Goal: Task Accomplishment & Management: Complete application form

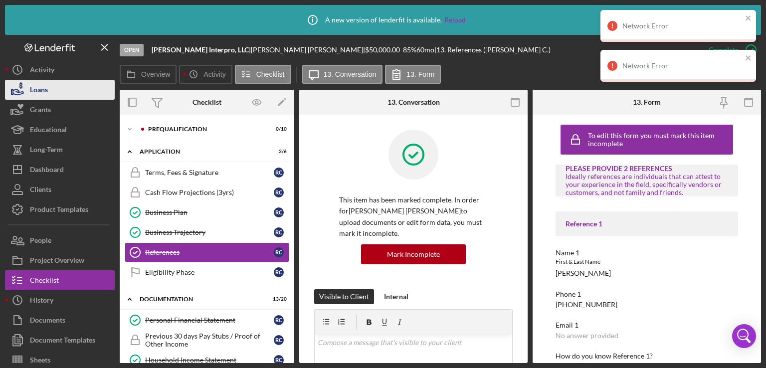
click at [45, 93] on div "Loans" at bounding box center [39, 91] width 18 height 22
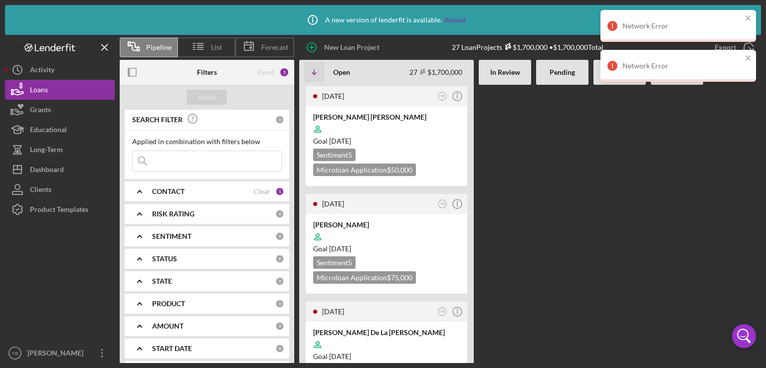
click at [553, 160] on div at bounding box center [562, 224] width 52 height 278
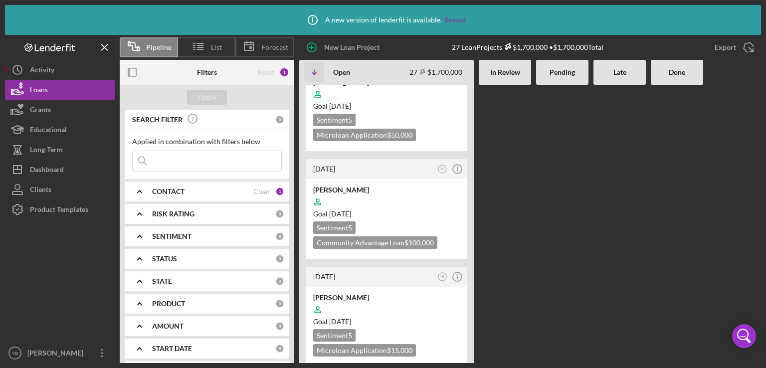
scroll to position [1736, 0]
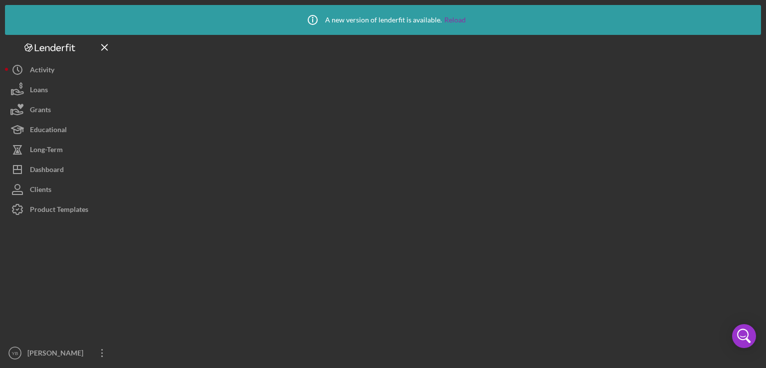
click at [433, 214] on div at bounding box center [440, 199] width 641 height 328
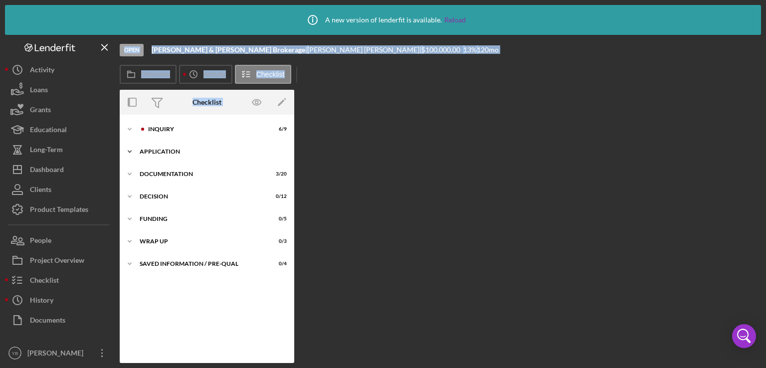
click at [158, 148] on div "Icon/Expander Application 0 / 6" at bounding box center [207, 152] width 175 height 20
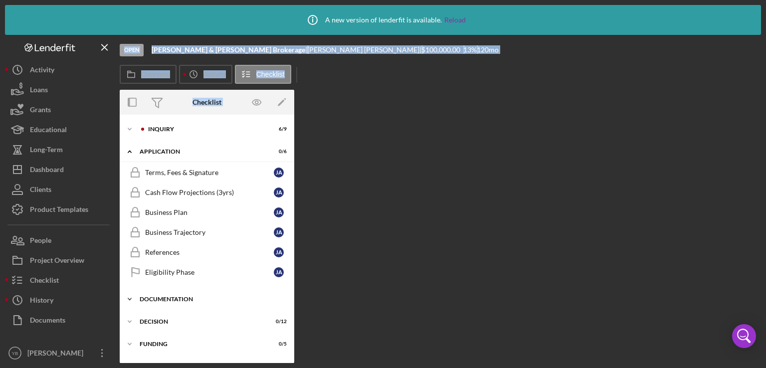
click at [170, 298] on div "Documentation" at bounding box center [211, 299] width 142 height 6
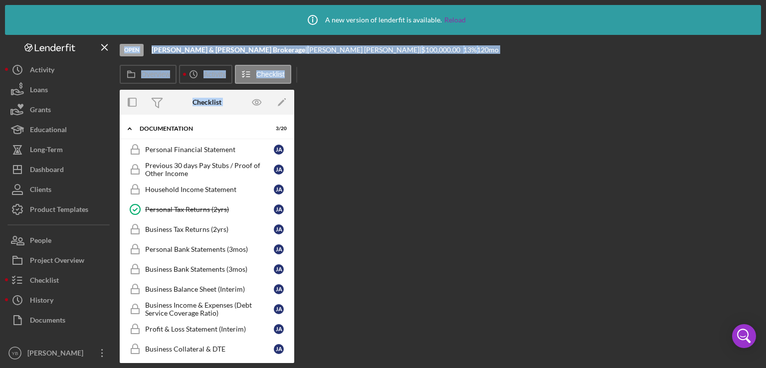
scroll to position [180, 0]
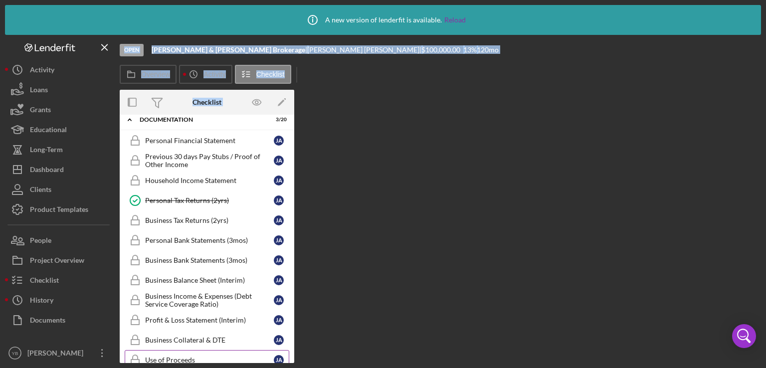
click at [171, 357] on div "Use of Proceeds" at bounding box center [209, 360] width 129 height 8
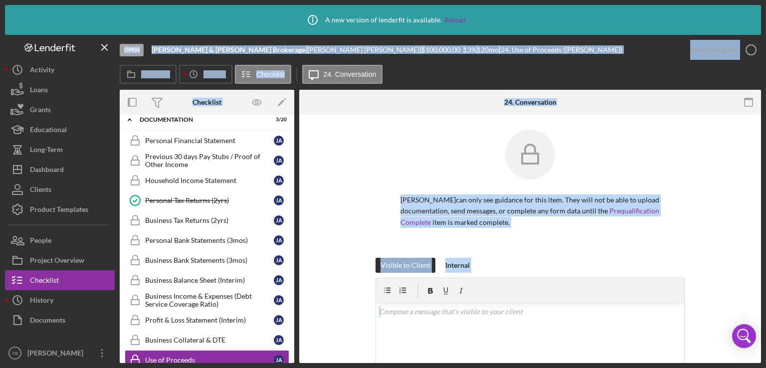
click at [717, 217] on div "[PERSON_NAME] can only see guidance for this item. They will not be able to upl…" at bounding box center [530, 194] width 432 height 128
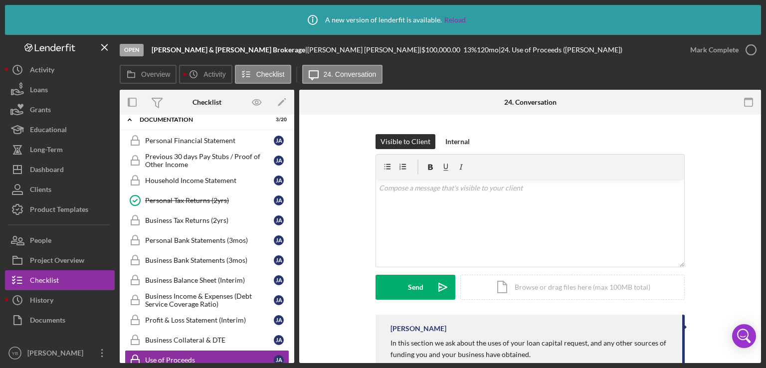
scroll to position [233, 0]
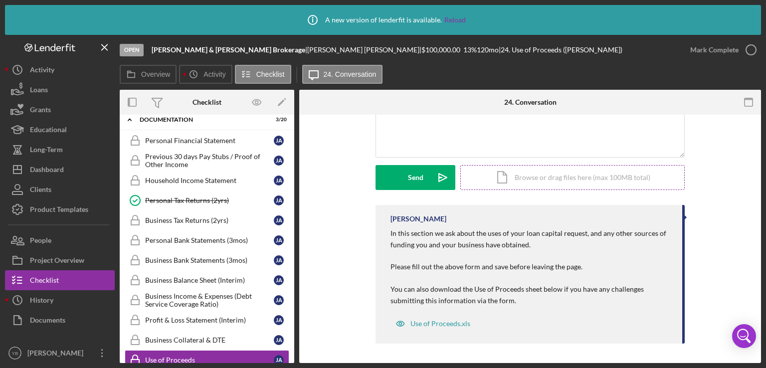
click at [580, 179] on div "Icon/Document Browse or drag files here (max 100MB total) Tap to choose files o…" at bounding box center [572, 177] width 224 height 25
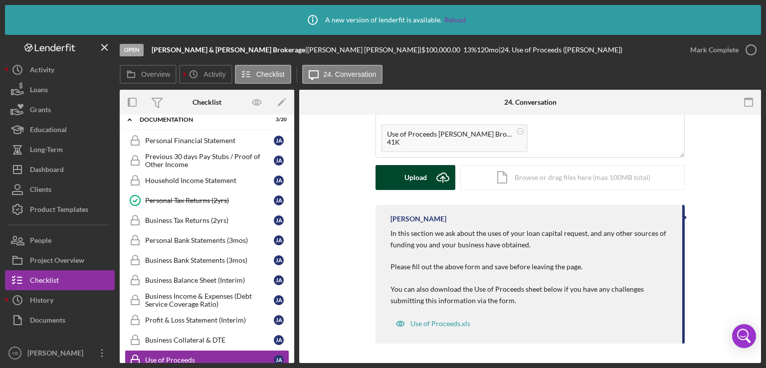
click at [419, 182] on div "Upload" at bounding box center [415, 177] width 22 height 25
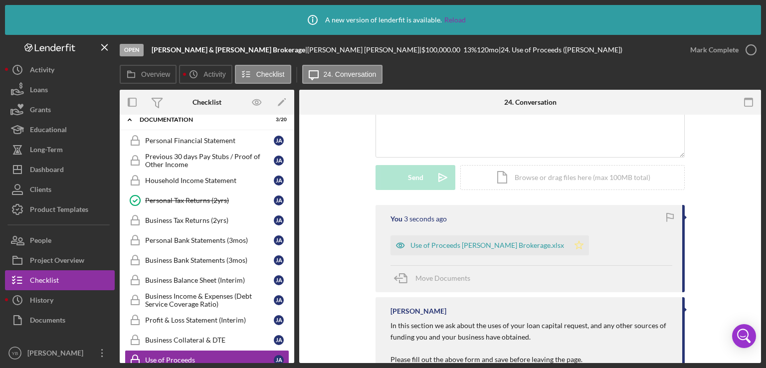
click at [574, 244] on icon "Icon/Star" at bounding box center [579, 245] width 20 height 20
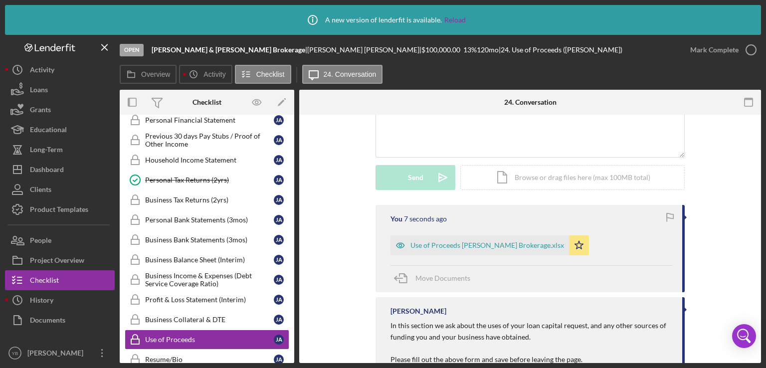
scroll to position [200, 0]
click at [187, 335] on div "Use of Proceeds" at bounding box center [209, 339] width 129 height 8
click at [722, 53] on div "Mark Complete" at bounding box center [714, 50] width 48 height 20
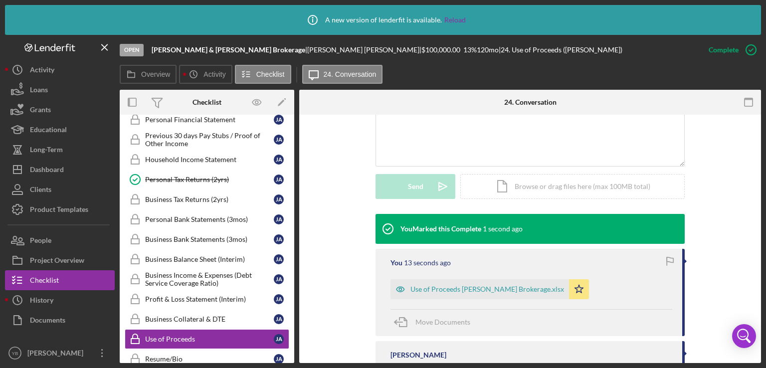
scroll to position [242, 0]
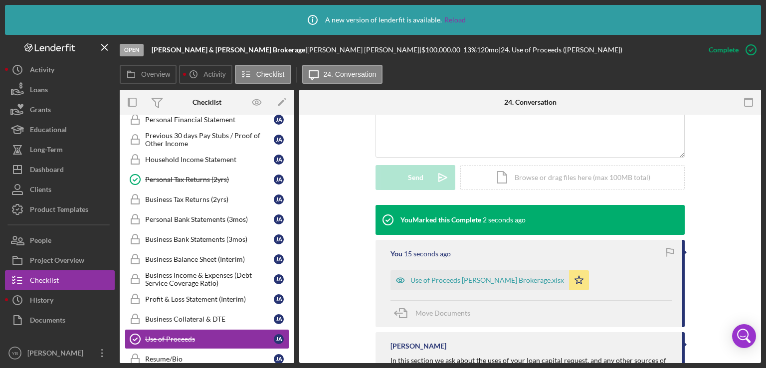
click at [296, 224] on div "Overview Internal Workflow Stage Open Icon/Dropdown Arrow Archive (can unarchiv…" at bounding box center [440, 226] width 641 height 273
drag, startPoint x: 295, startPoint y: 224, endPoint x: 293, endPoint y: 195, distance: 29.5
click at [293, 195] on div "Overview Internal Workflow Stage Open Icon/Dropdown Arrow Archive (can unarchiv…" at bounding box center [440, 226] width 641 height 273
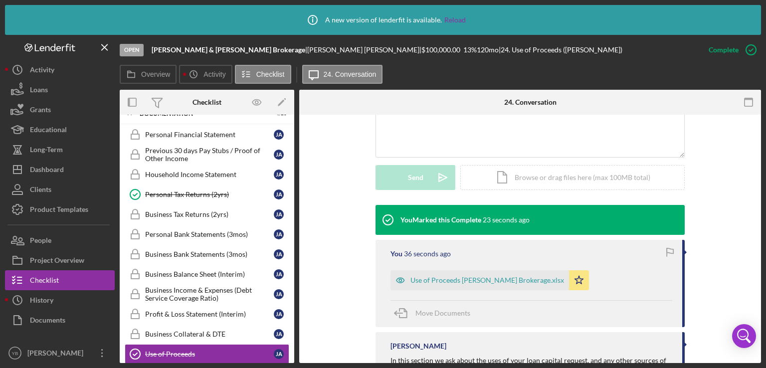
scroll to position [142, 0]
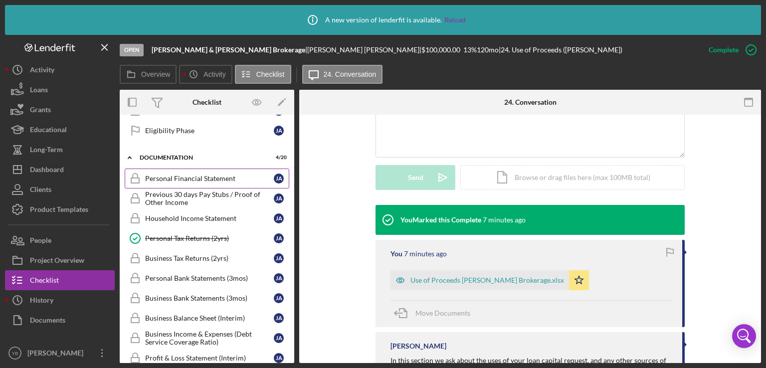
click at [207, 175] on div "Personal Financial Statement" at bounding box center [209, 179] width 129 height 8
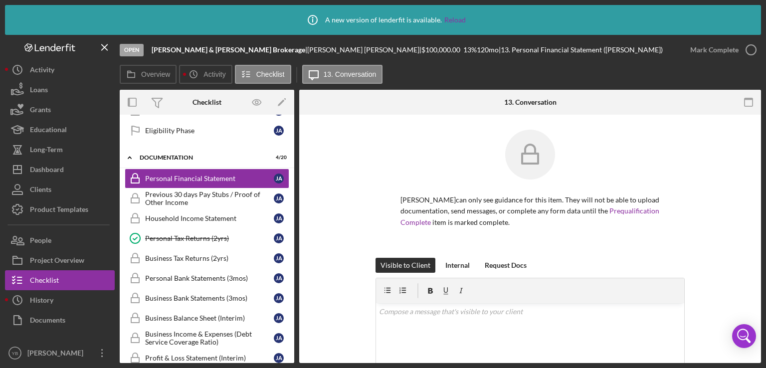
click at [728, 199] on div "[PERSON_NAME] can only see guidance for this item. They will not be able to upl…" at bounding box center [530, 194] width 432 height 128
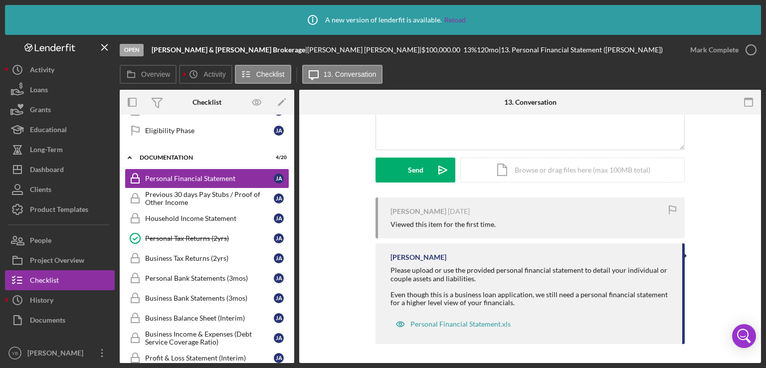
scroll to position [241, 0]
click at [549, 175] on div "Icon/Document Browse or drag files here (max 100MB total) Tap to choose files o…" at bounding box center [572, 169] width 224 height 25
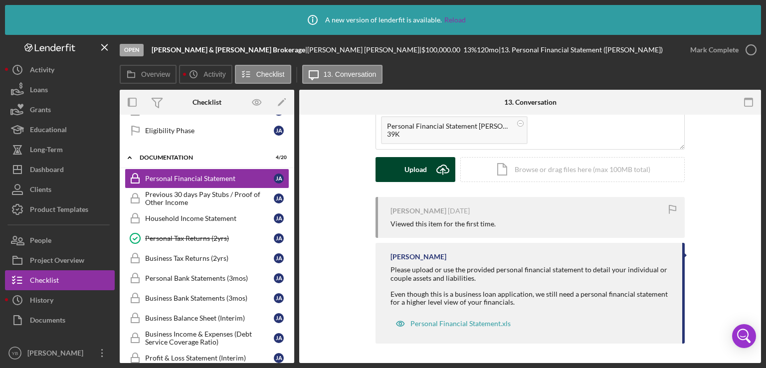
click at [414, 171] on div "Upload" at bounding box center [415, 169] width 22 height 25
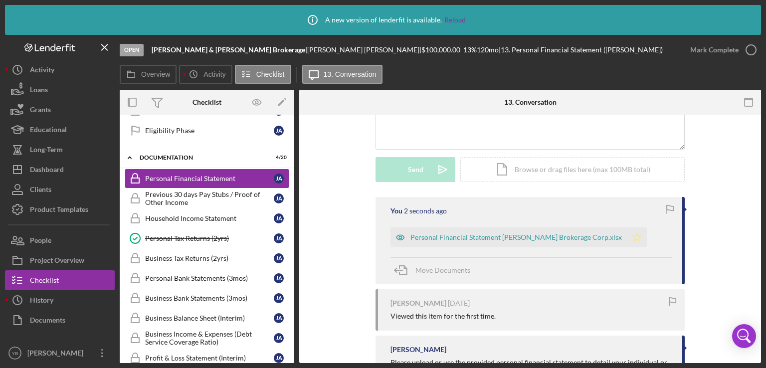
click at [628, 239] on icon "Icon/Star" at bounding box center [637, 237] width 20 height 20
click at [698, 56] on div "Mark Complete" at bounding box center [714, 50] width 48 height 20
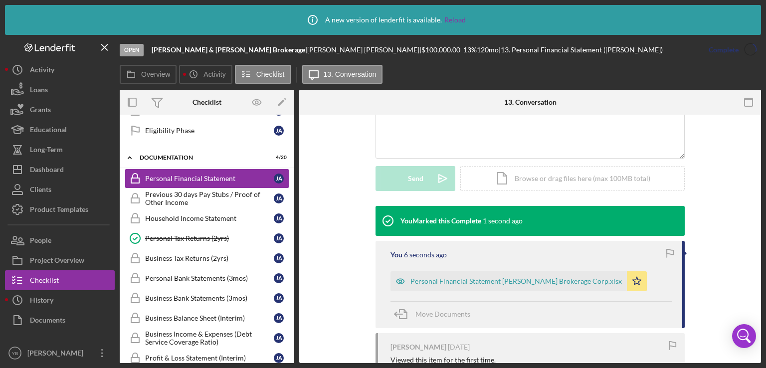
scroll to position [250, 0]
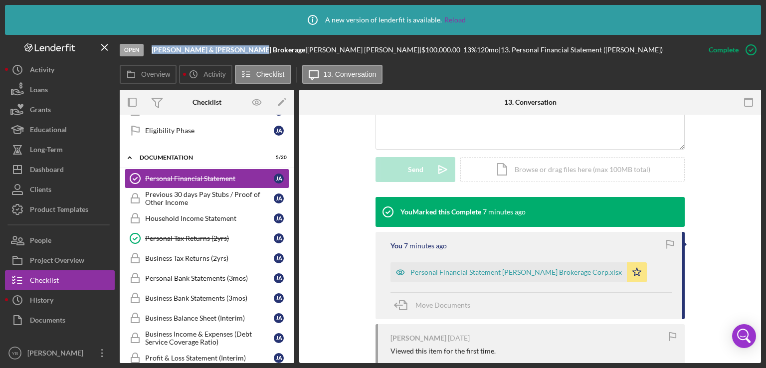
drag, startPoint x: 245, startPoint y: 48, endPoint x: 152, endPoint y: 48, distance: 93.8
click at [152, 48] on b "[PERSON_NAME] & [PERSON_NAME] Brokerage" at bounding box center [229, 49] width 154 height 8
copy b "[PERSON_NAME] & [PERSON_NAME] Brokerage"
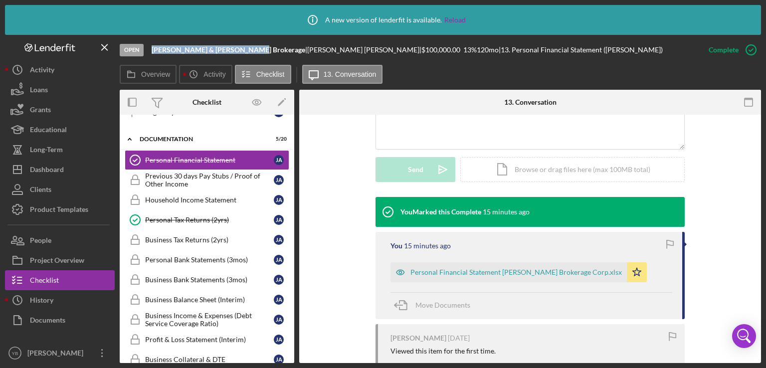
scroll to position [151, 0]
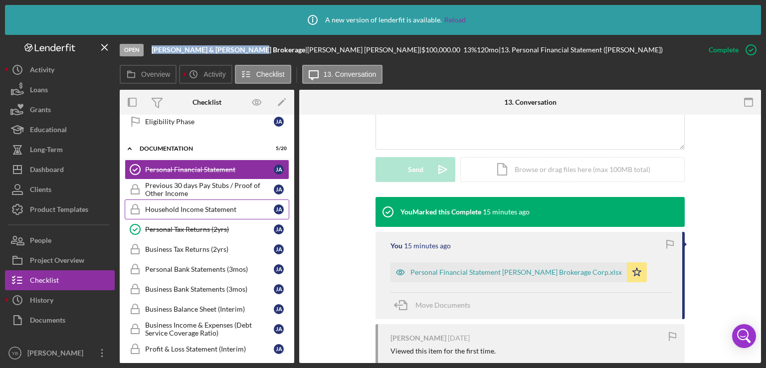
click at [180, 205] on div "Household Income Statement" at bounding box center [209, 209] width 129 height 8
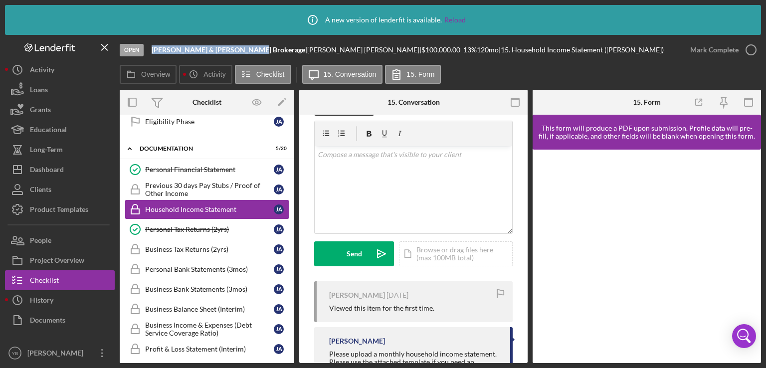
scroll to position [227, 0]
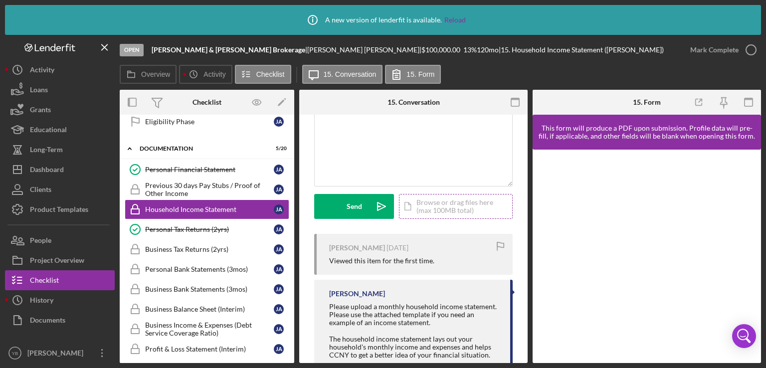
click at [435, 211] on div "Icon/Document Browse or drag files here (max 100MB total) Tap to choose files o…" at bounding box center [456, 206] width 114 height 25
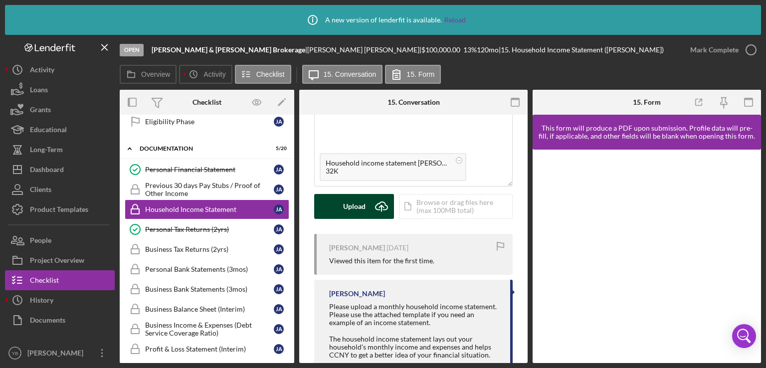
click at [355, 212] on div "Upload" at bounding box center [354, 206] width 22 height 25
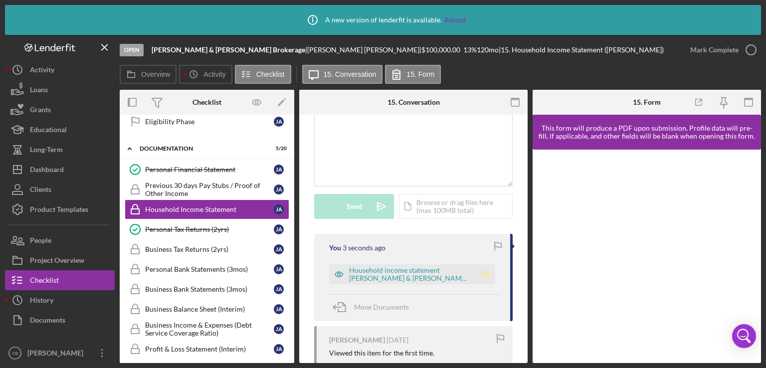
click at [485, 273] on polygon "button" at bounding box center [485, 274] width 8 height 8
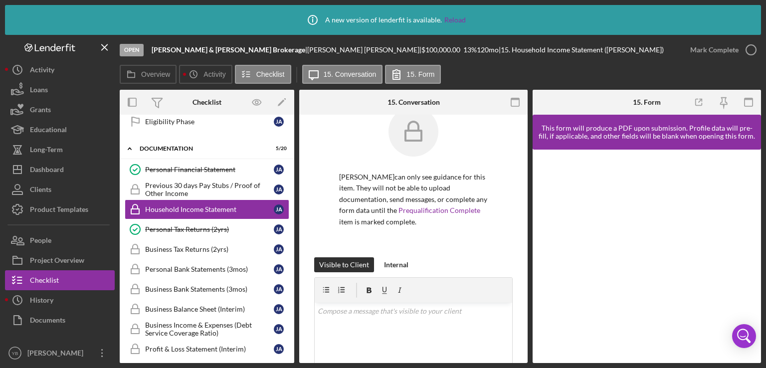
scroll to position [0, 0]
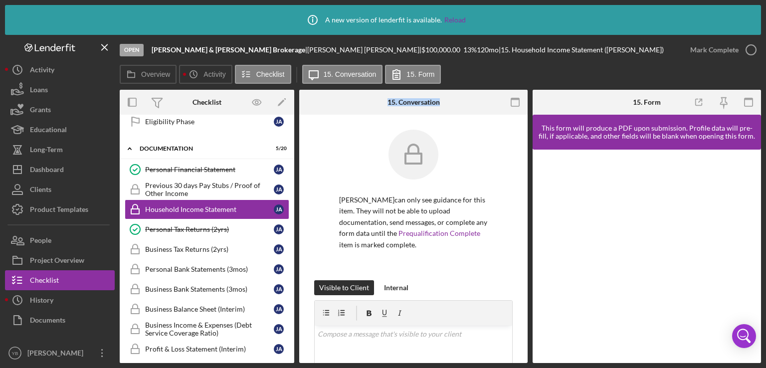
drag, startPoint x: 294, startPoint y: 192, endPoint x: 397, endPoint y: 189, distance: 102.3
click at [397, 189] on div "Overview Internal Workflow Stage Open Icon/Dropdown Arrow Archive (can unarchiv…" at bounding box center [440, 226] width 641 height 273
click at [711, 52] on div "Mark Complete" at bounding box center [714, 50] width 48 height 20
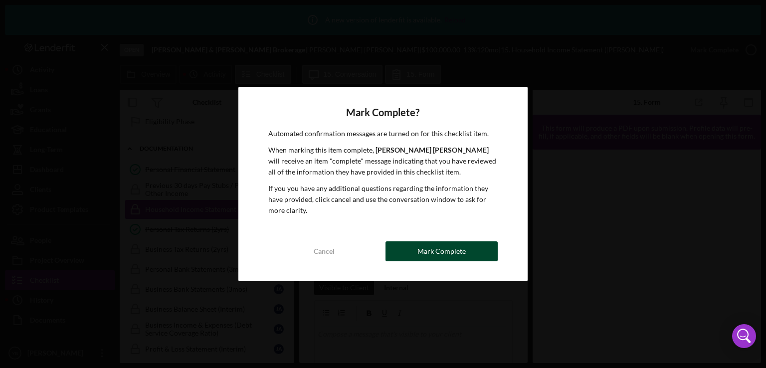
click at [417, 246] on button "Mark Complete" at bounding box center [442, 251] width 112 height 20
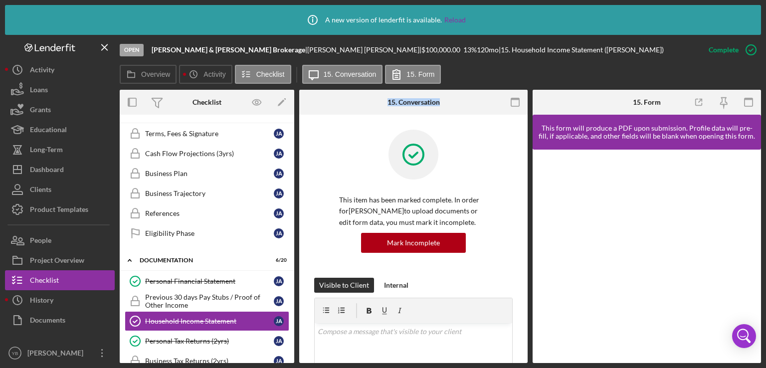
scroll to position [34, 0]
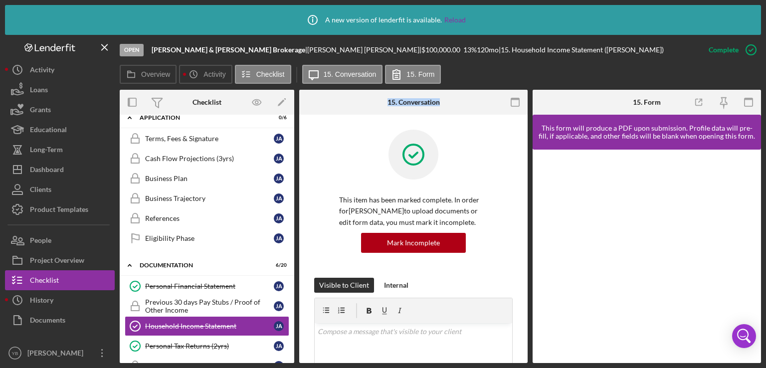
drag, startPoint x: 291, startPoint y: 162, endPoint x: 290, endPoint y: 168, distance: 6.2
click at [290, 168] on div "Terms, Fees & Signature Terms, Fees & Signature [PERSON_NAME] Flow Projections …" at bounding box center [207, 191] width 175 height 125
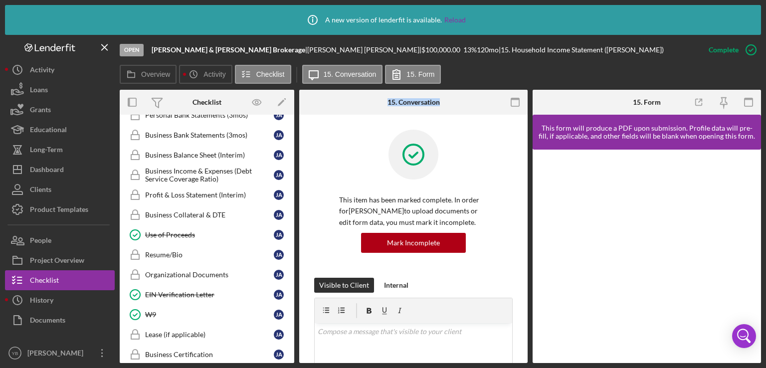
scroll to position [307, 0]
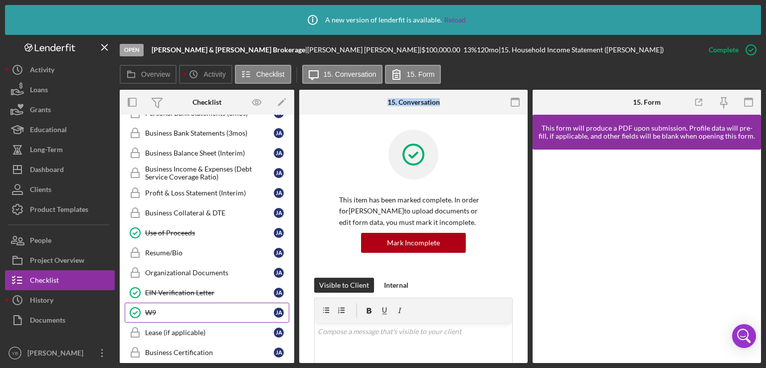
click at [153, 309] on div "W9" at bounding box center [209, 313] width 129 height 8
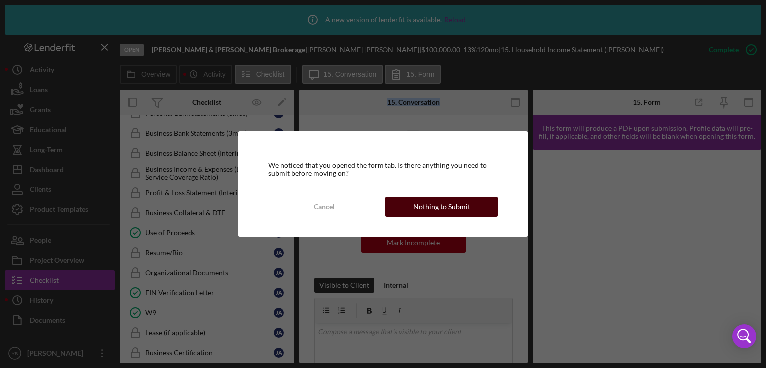
click at [452, 206] on div "Nothing to Submit" at bounding box center [441, 207] width 57 height 20
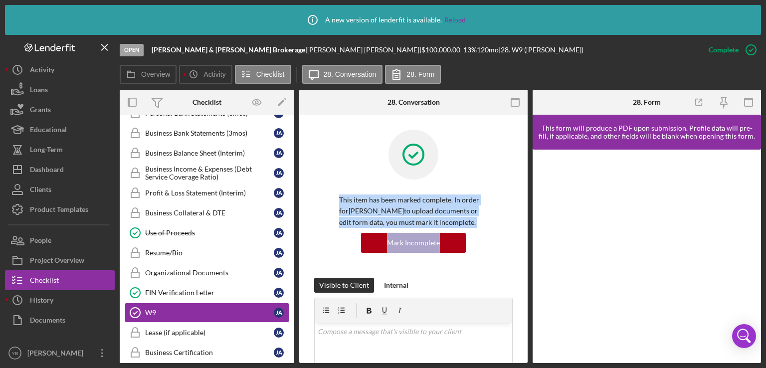
drag, startPoint x: 529, startPoint y: 181, endPoint x: 516, endPoint y: 248, distance: 68.1
click at [516, 248] on div "Overview Internal Workflow Stage Open Icon/Dropdown Arrow Archive (can unarchiv…" at bounding box center [440, 226] width 641 height 273
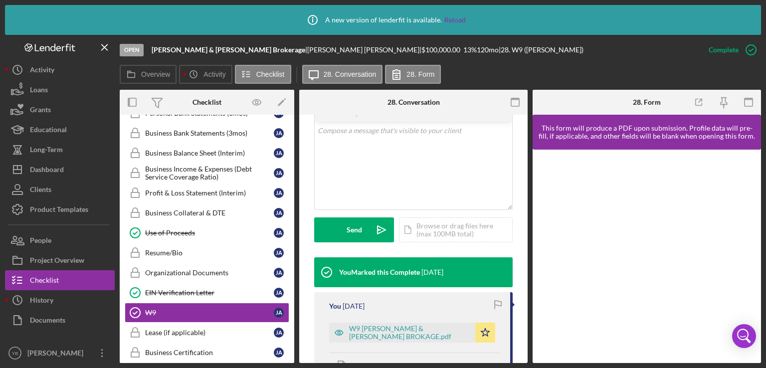
scroll to position [201, 0]
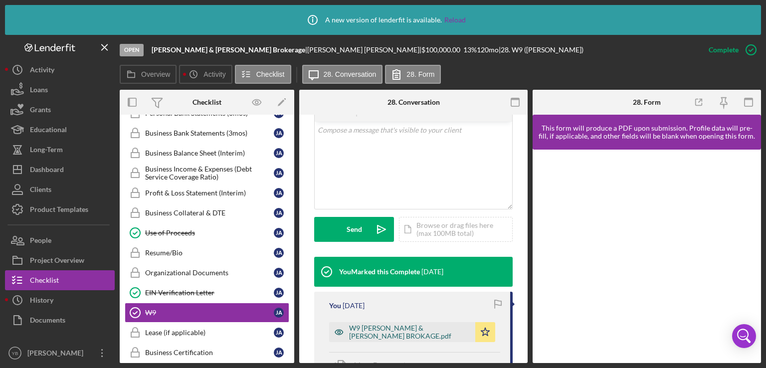
click at [378, 338] on div "W9 [PERSON_NAME] & [PERSON_NAME] BROKAGE.pdf" at bounding box center [409, 332] width 121 height 16
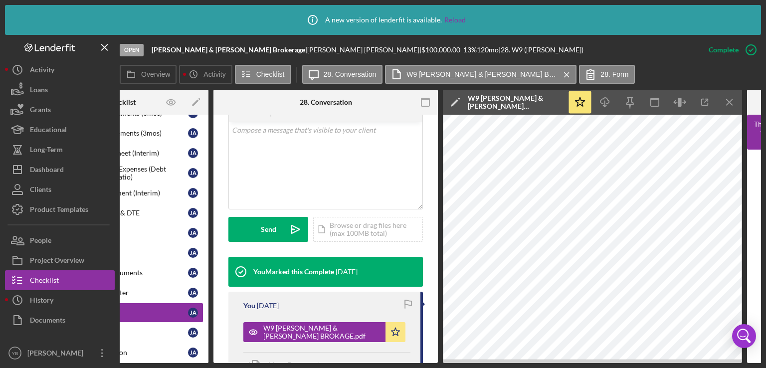
scroll to position [0, 0]
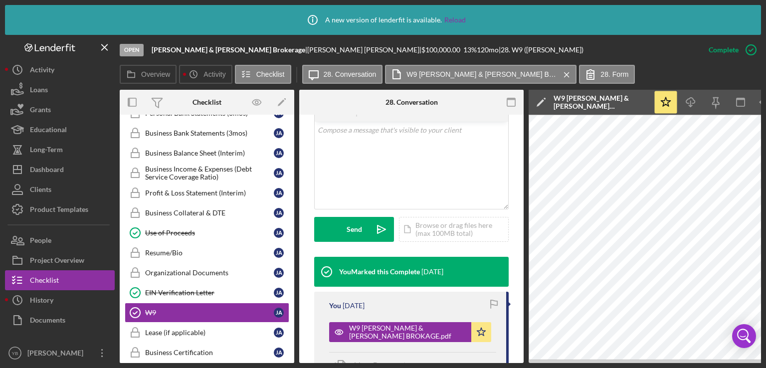
drag, startPoint x: 295, startPoint y: 282, endPoint x: 294, endPoint y: 230, distance: 52.4
click at [294, 230] on div "Overview Internal Workflow Stage Open Icon/Dropdown Arrow Archive (can unarchiv…" at bounding box center [440, 226] width 641 height 273
drag, startPoint x: 294, startPoint y: 230, endPoint x: 293, endPoint y: 224, distance: 6.2
click at [293, 224] on div "Overview Internal Workflow Stage Open Icon/Dropdown Arrow Archive (can unarchiv…" at bounding box center [440, 226] width 641 height 273
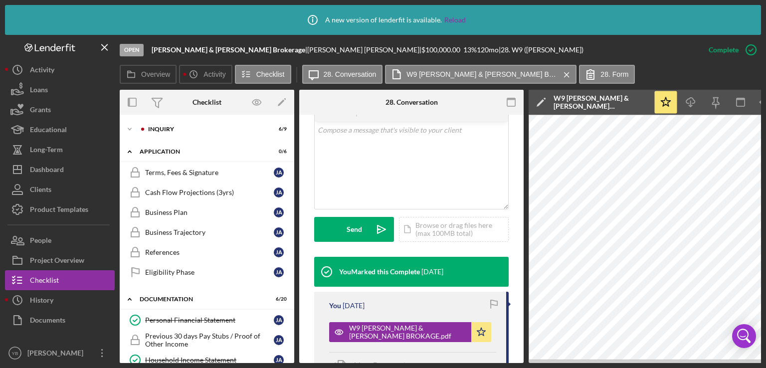
click at [292, 197] on div "Icon/Expander Inquiry 6 / 9 Icon/Expander Application 0 / 6 Terms, Fees & Signa…" at bounding box center [207, 239] width 175 height 248
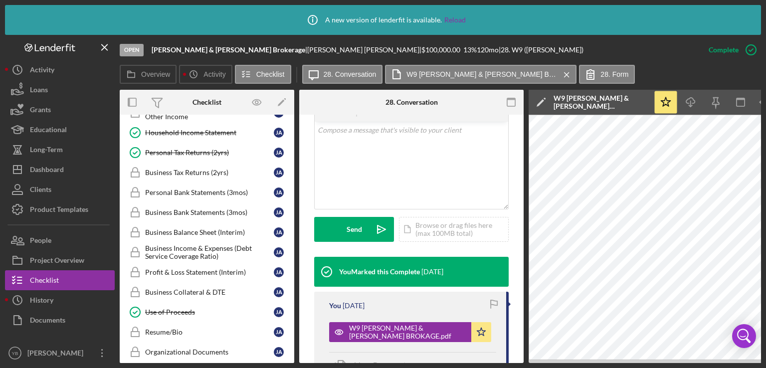
scroll to position [229, 0]
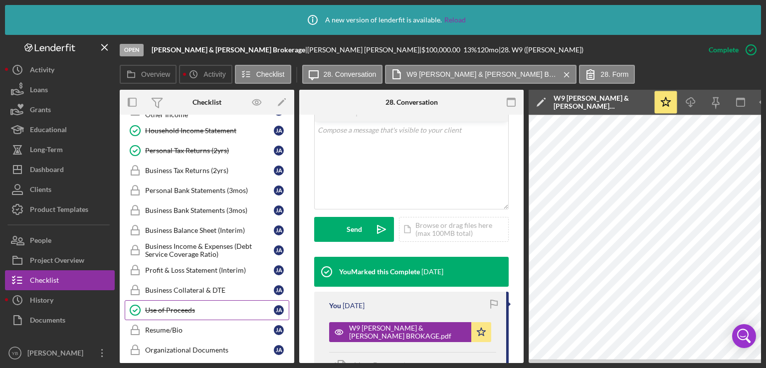
click at [179, 308] on div "Use of Proceeds" at bounding box center [209, 310] width 129 height 8
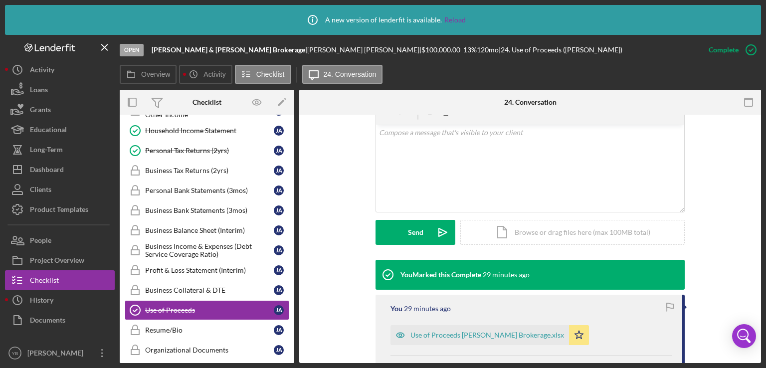
scroll to position [193, 0]
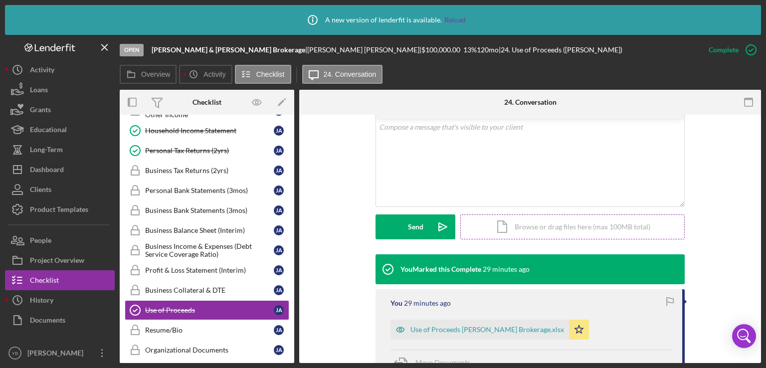
click at [571, 222] on div "Icon/Document Browse or drag files here (max 100MB total) Tap to choose files o…" at bounding box center [572, 226] width 224 height 25
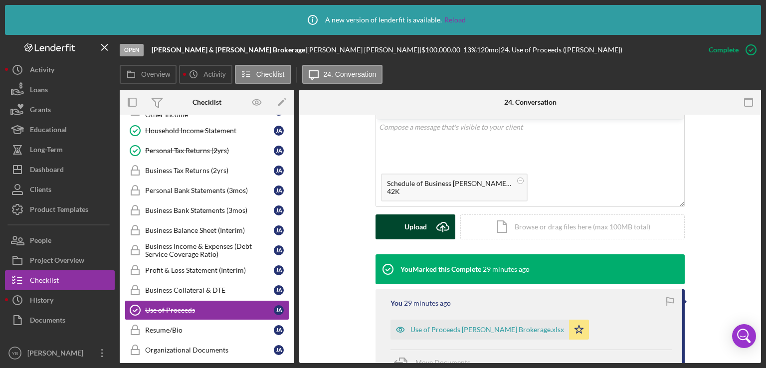
click at [407, 230] on div "Upload" at bounding box center [415, 226] width 22 height 25
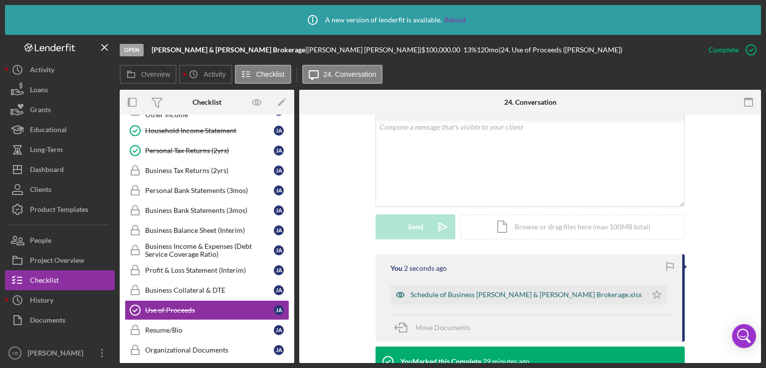
click at [542, 291] on div "Schedule of Business [PERSON_NAME] & [PERSON_NAME] Brokerage.xlsx" at bounding box center [525, 295] width 231 height 8
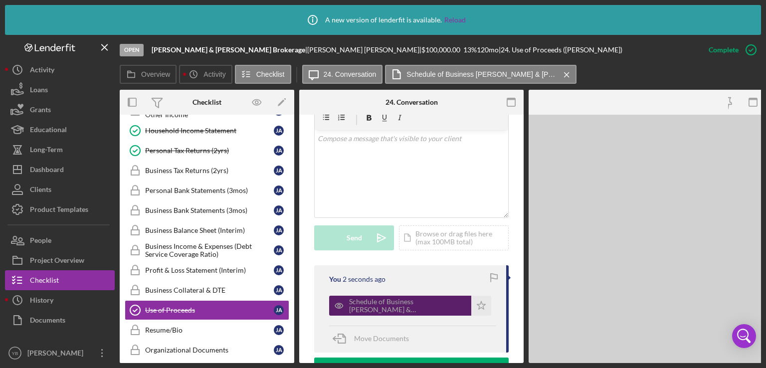
scroll to position [215, 0]
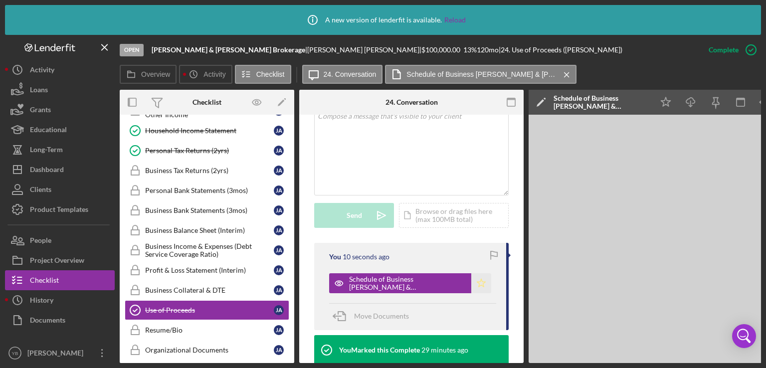
click at [480, 287] on polygon "button" at bounding box center [481, 283] width 8 height 8
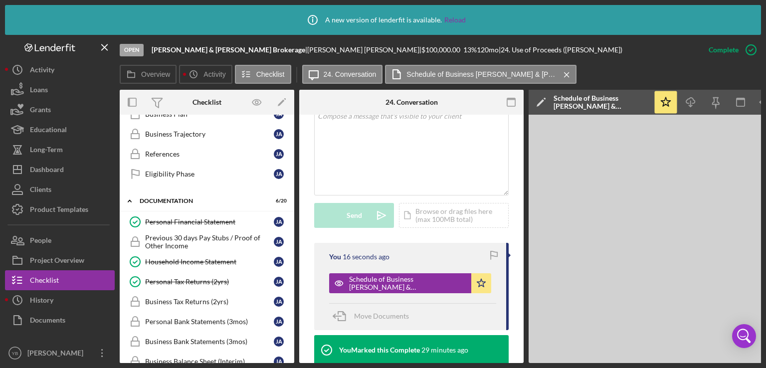
scroll to position [87, 0]
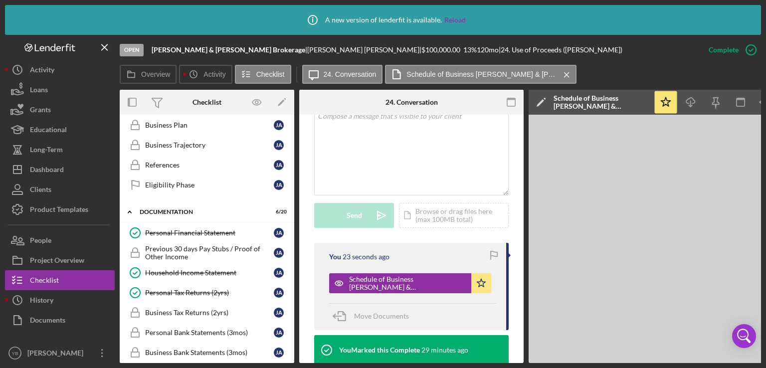
click at [296, 191] on div "Overview Internal Workflow Stage Open Icon/Dropdown Arrow Archive (can unarchiv…" at bounding box center [440, 226] width 641 height 273
drag, startPoint x: 296, startPoint y: 191, endPoint x: 202, endPoint y: 171, distance: 95.5
click at [202, 171] on div "Overview Internal Workflow Stage Open Icon/Dropdown Arrow Archive (can unarchiv…" at bounding box center [440, 226] width 641 height 273
click at [186, 169] on link "References References [PERSON_NAME]" at bounding box center [207, 165] width 165 height 20
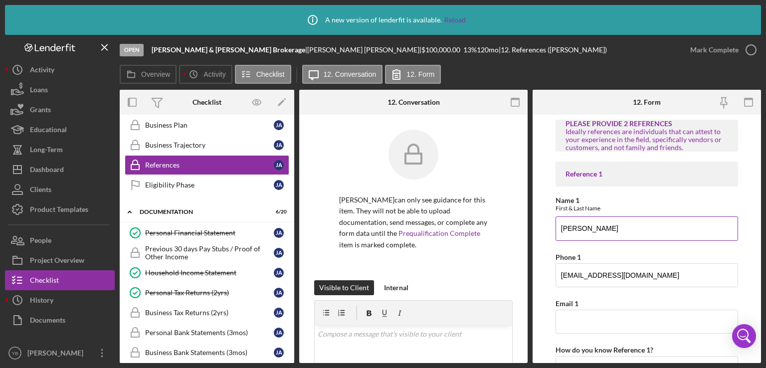
click at [581, 234] on input "[PERSON_NAME]" at bounding box center [647, 228] width 183 height 24
click at [583, 273] on input "[EMAIL_ADDRESS][DOMAIN_NAME]" at bounding box center [647, 275] width 183 height 24
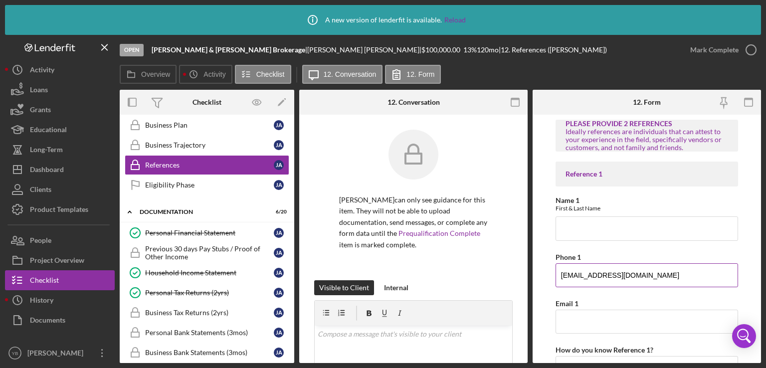
click at [583, 273] on input "[EMAIL_ADDRESS][DOMAIN_NAME]" at bounding box center [647, 275] width 183 height 24
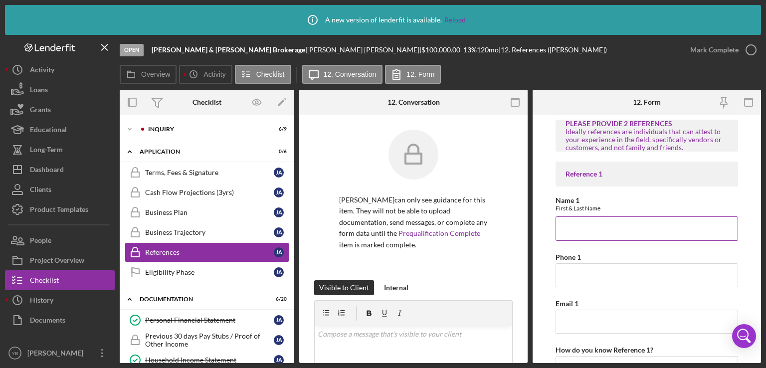
click at [576, 223] on input "Name 1" at bounding box center [647, 228] width 183 height 24
type input "z"
type input "[PERSON_NAME]"
click at [576, 275] on input "Phone 1" at bounding box center [647, 275] width 183 height 24
type input "9174942769"
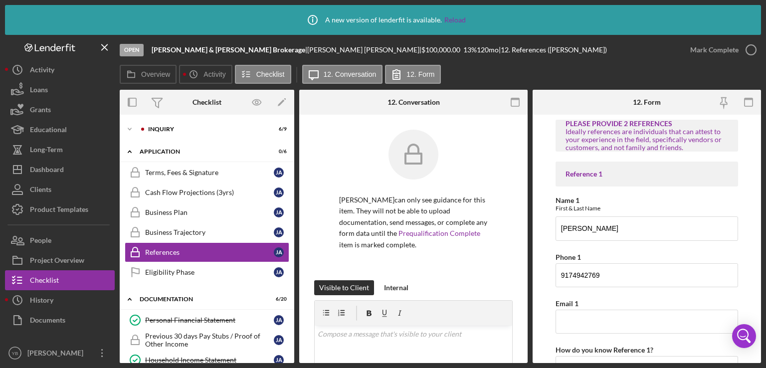
click at [749, 231] on form "PLEASE PROVIDE 2 REFERENCES Ideally references are individuals that can attest …" at bounding box center [647, 239] width 228 height 248
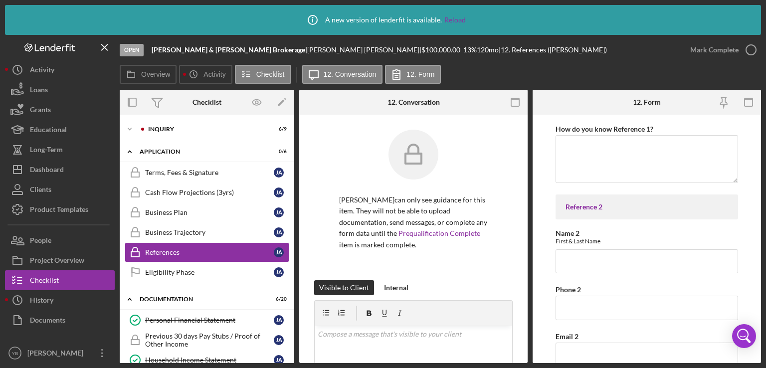
scroll to position [222, 0]
click at [592, 259] on input "Name 2" at bounding box center [647, 260] width 183 height 24
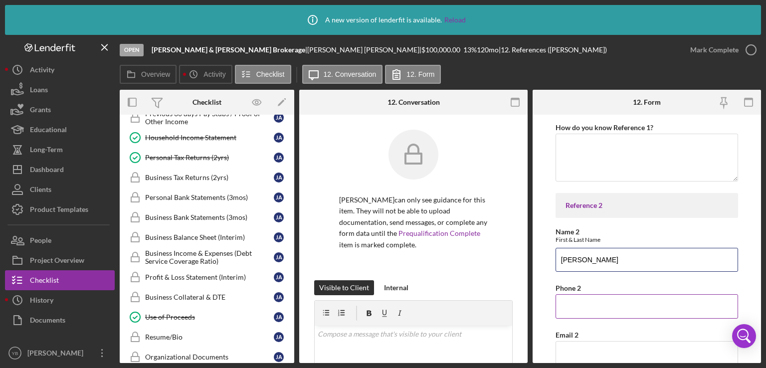
type input "[PERSON_NAME]"
click at [577, 306] on input "Phone 2" at bounding box center [647, 306] width 183 height 24
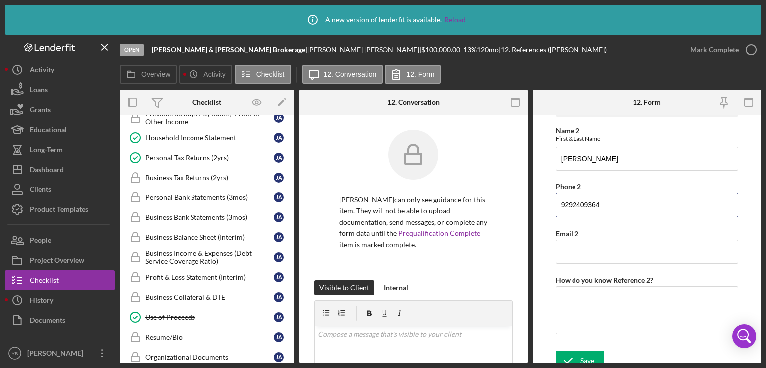
scroll to position [331, 0]
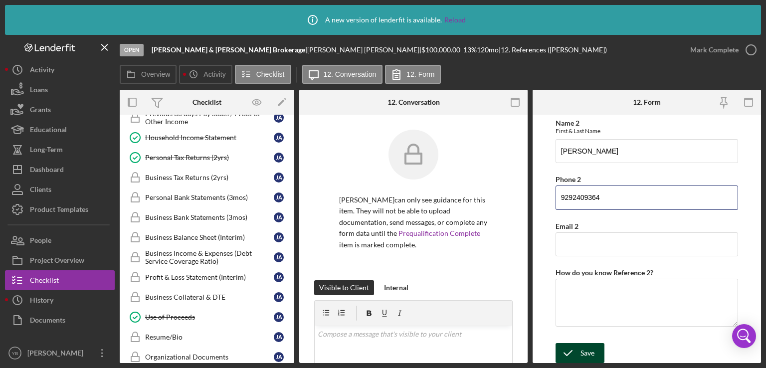
type input "9292409364"
click at [589, 351] on div "Save" at bounding box center [588, 353] width 14 height 20
click at [708, 50] on div "Mark Complete" at bounding box center [714, 50] width 48 height 20
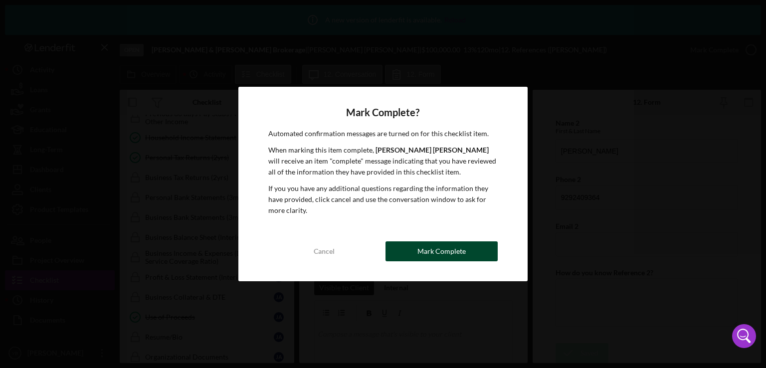
click at [469, 252] on button "Mark Complete" at bounding box center [442, 251] width 112 height 20
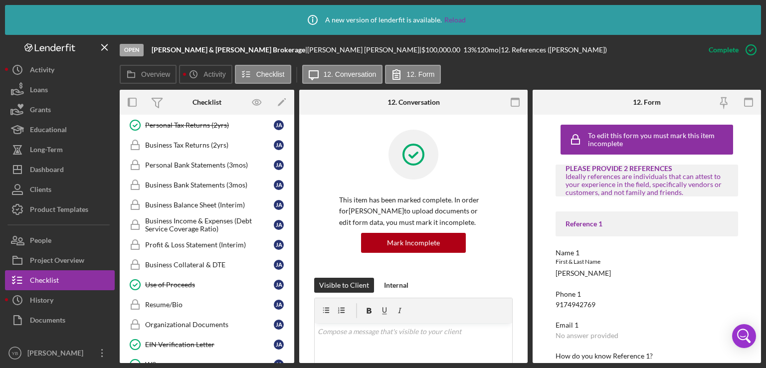
scroll to position [253, 0]
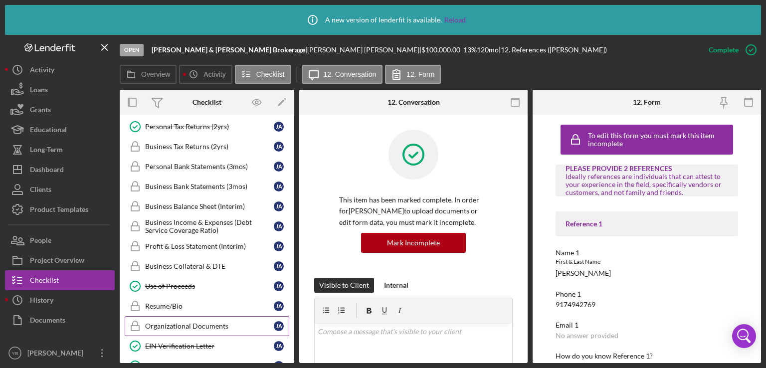
click at [170, 322] on div "Organizational Documents" at bounding box center [209, 326] width 129 height 8
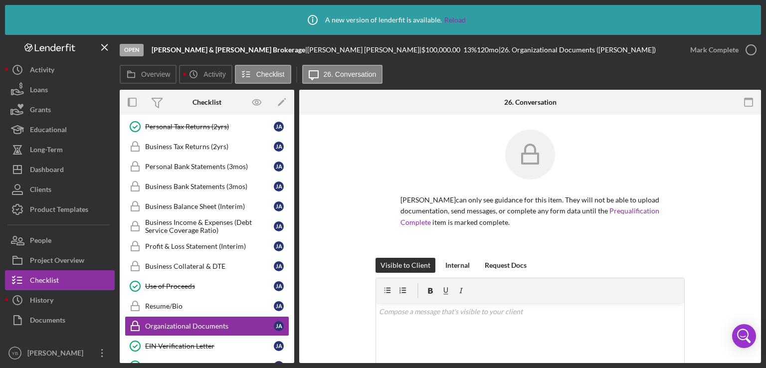
drag, startPoint x: 764, startPoint y: 188, endPoint x: 702, endPoint y: 208, distance: 65.1
click at [702, 208] on div "Icon/Info A new version of lenderfit is available. Reload Open [PERSON_NAME] & …" at bounding box center [383, 184] width 766 height 368
click at [702, 208] on div "[PERSON_NAME] can only see guidance for this item. They will not be able to upl…" at bounding box center [530, 194] width 432 height 128
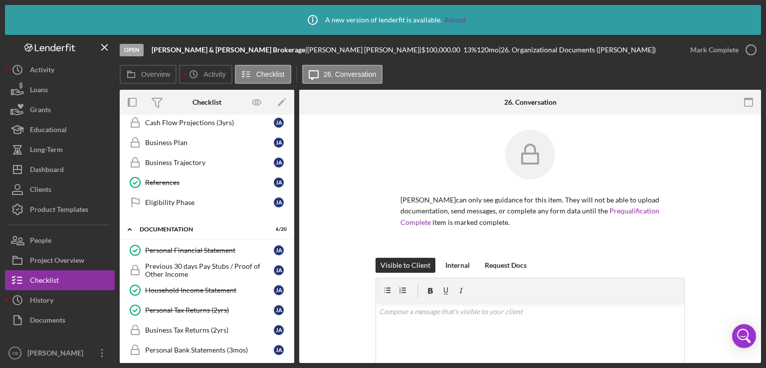
scroll to position [70, 0]
click at [291, 209] on div "Terms, Fees & Signature Terms, Fees & Signature [PERSON_NAME] Flow Projections …" at bounding box center [207, 154] width 175 height 125
